Goal: Task Accomplishment & Management: Use online tool/utility

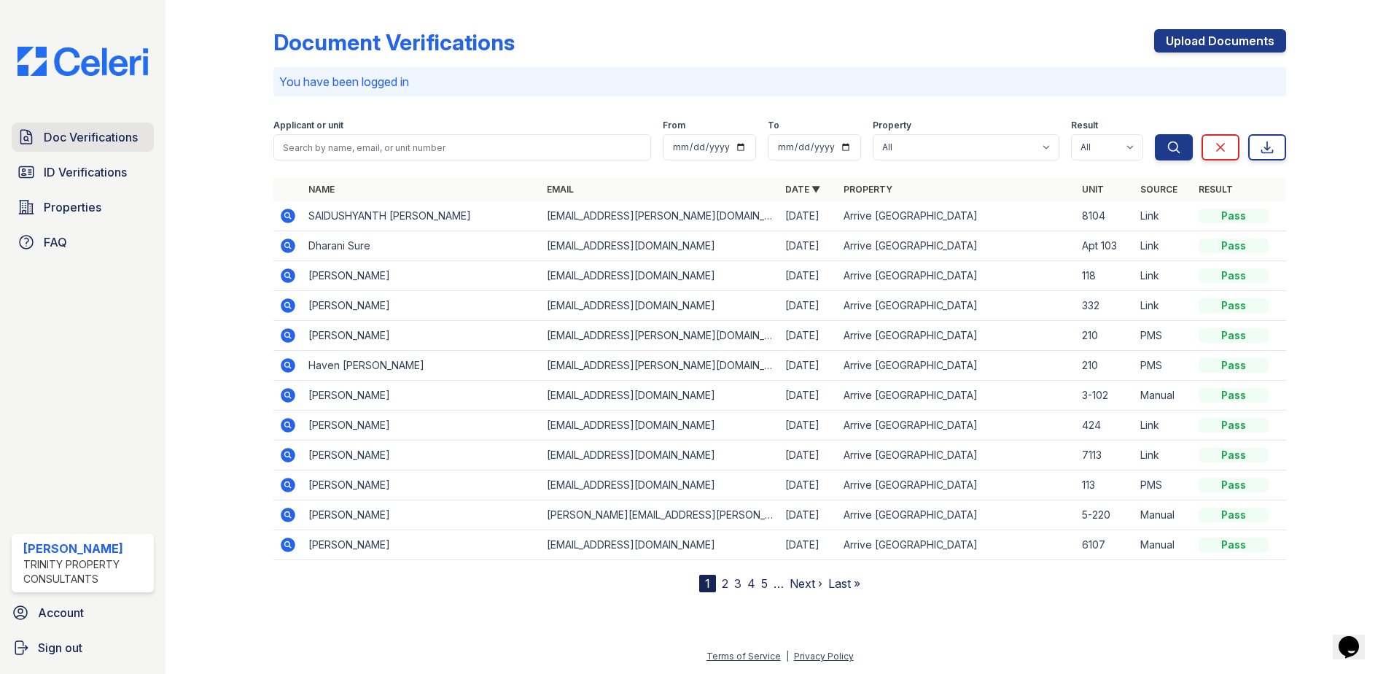
drag, startPoint x: 0, startPoint y: 0, endPoint x: 85, endPoint y: 141, distance: 164.5
click at [85, 141] on span "Doc Verifications" at bounding box center [91, 136] width 94 height 17
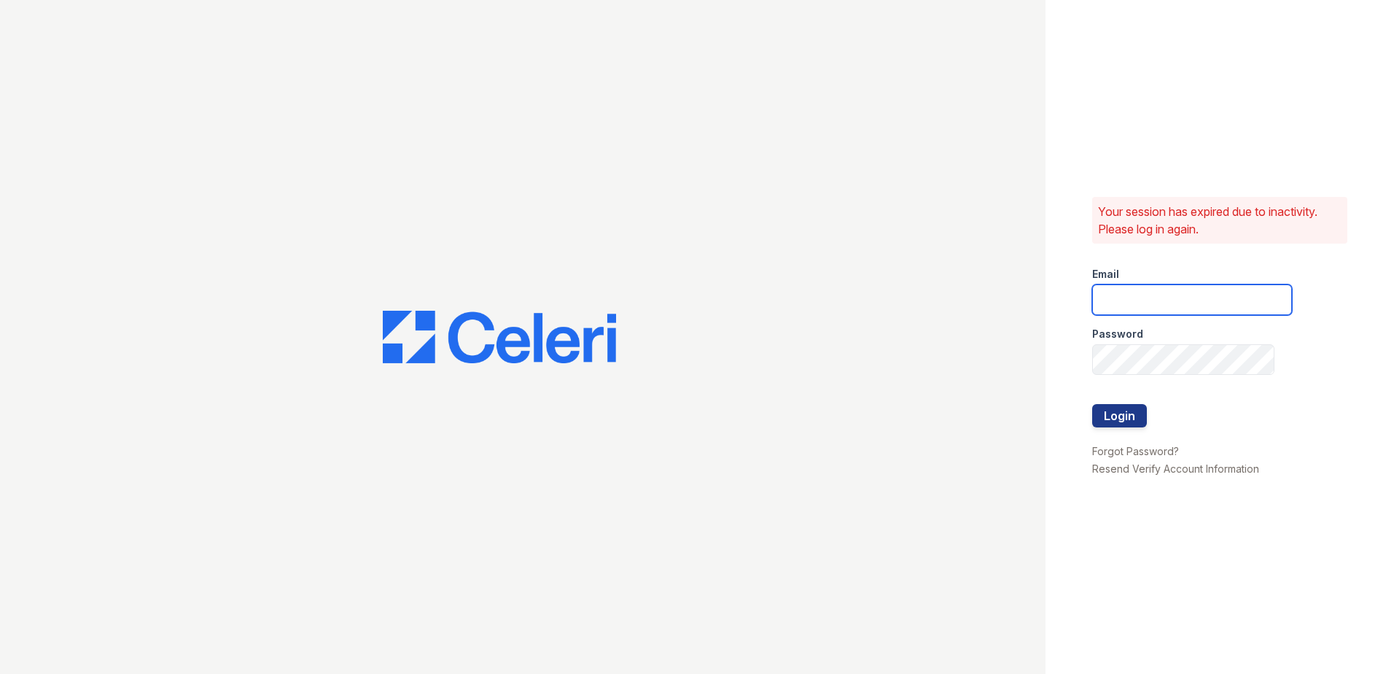
type input "fbarco@trinity-pm.com"
click at [1110, 421] on button "Login" at bounding box center [1119, 415] width 55 height 23
